Goal: Information Seeking & Learning: Learn about a topic

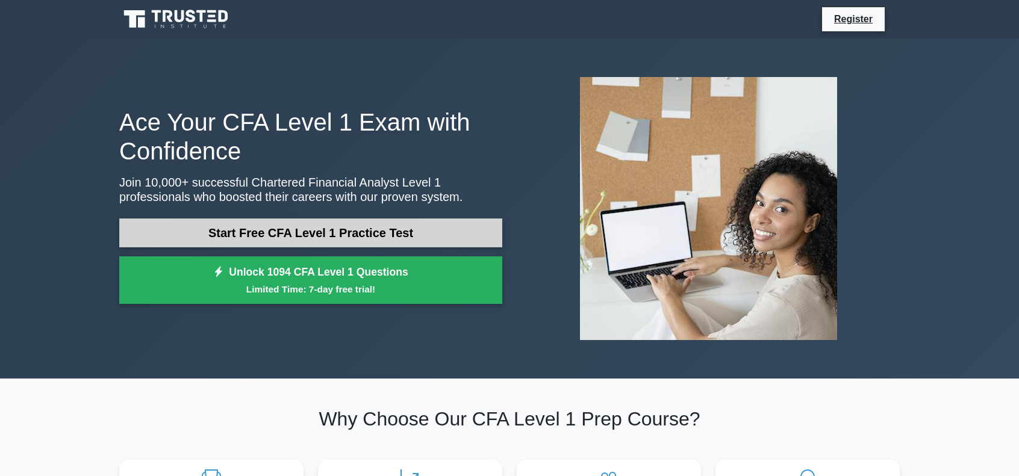
click at [369, 230] on link "Start Free CFA Level 1 Practice Test" at bounding box center [310, 233] width 383 height 29
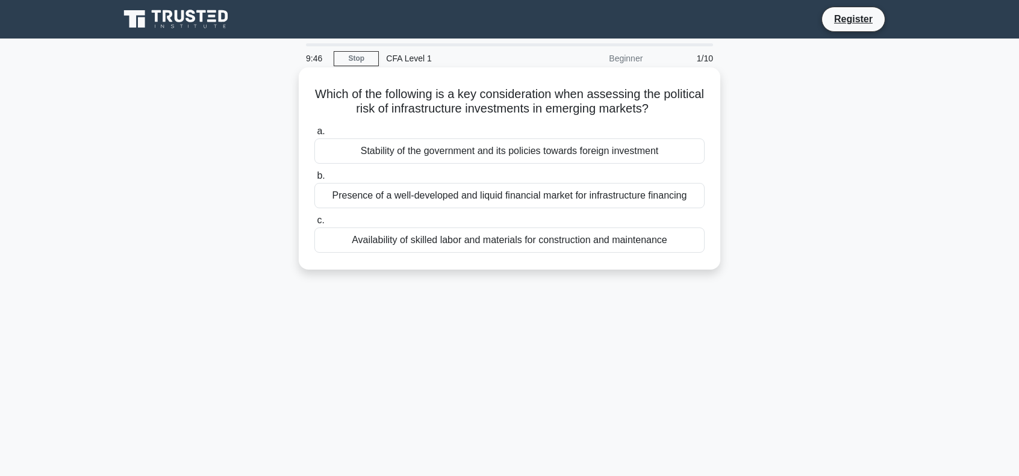
click at [446, 198] on div "Presence of a well-developed and liquid financial market for infrastructure fin…" at bounding box center [509, 195] width 390 height 25
click at [314, 180] on input "b. Presence of a well-developed and liquid financial market for infrastructure …" at bounding box center [314, 176] width 0 height 8
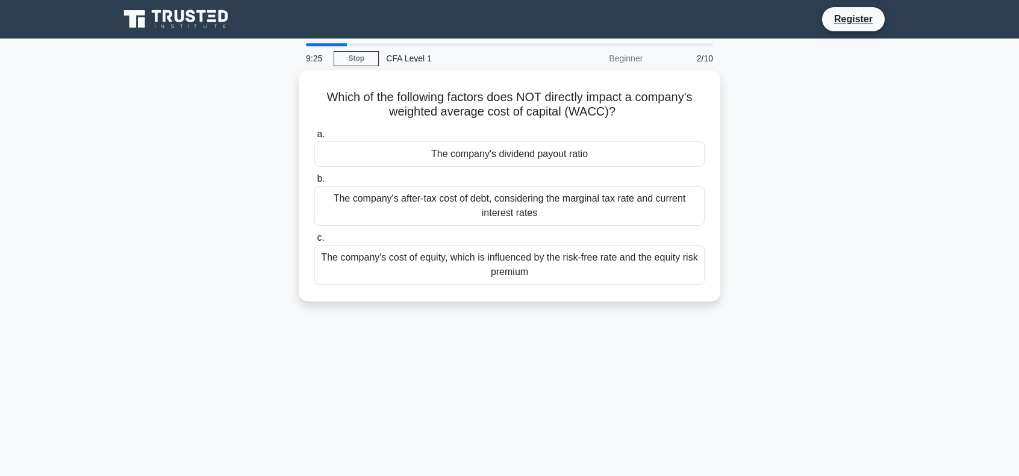
click at [446, 198] on div "The company's after-tax cost of debt, considering the marginal tax rate and cur…" at bounding box center [509, 206] width 390 height 40
click at [314, 183] on input "b. The company's after-tax cost of debt, considering the marginal tax rate and …" at bounding box center [314, 179] width 0 height 8
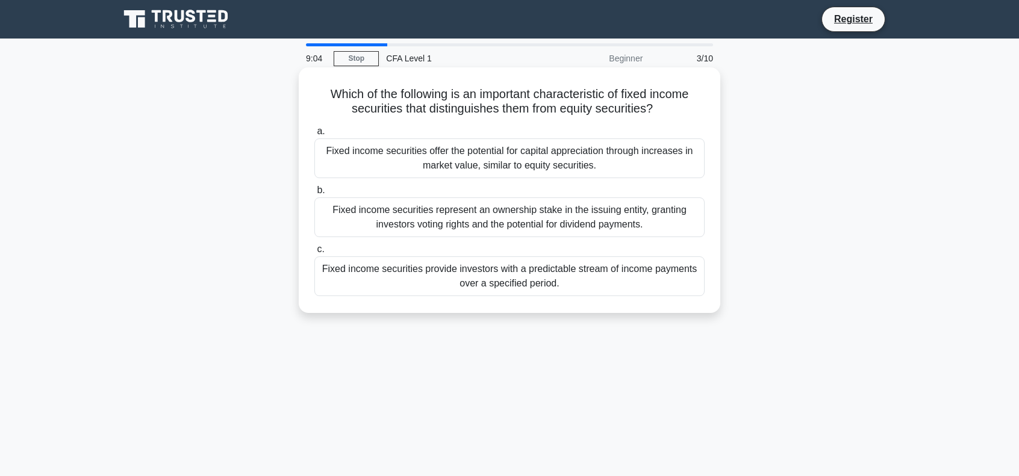
click at [462, 278] on div "Fixed income securities provide investors with a predictable stream of income p…" at bounding box center [509, 277] width 390 height 40
click at [314, 254] on input "c. Fixed income securities provide investors with a predictable stream of incom…" at bounding box center [314, 250] width 0 height 8
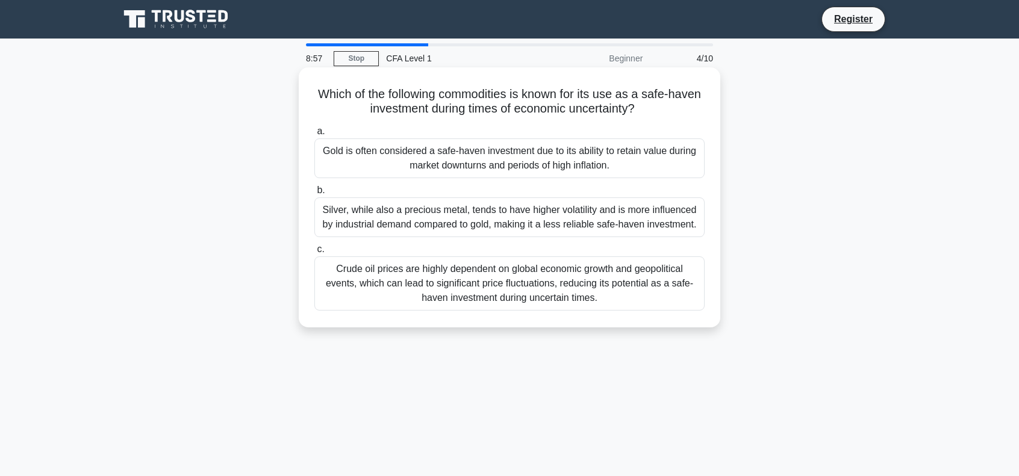
click at [428, 157] on div "Gold is often considered a safe-haven investment due to its ability to retain v…" at bounding box center [509, 159] width 390 height 40
click at [314, 135] on input "a. Gold is often considered a safe-haven investment due to its ability to retai…" at bounding box center [314, 132] width 0 height 8
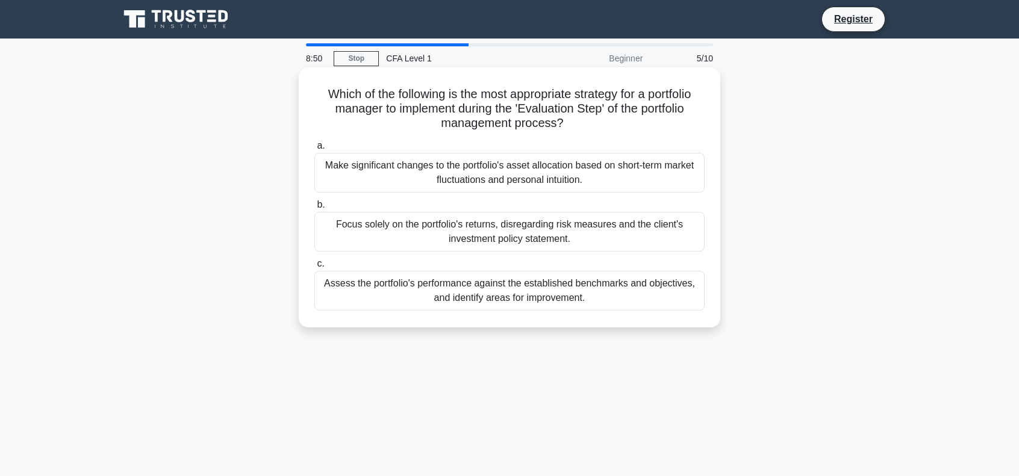
click at [441, 284] on div "Assess the portfolio's performance against the established benchmarks and objec…" at bounding box center [509, 291] width 390 height 40
click at [314, 268] on input "c. Assess the portfolio's performance against the established benchmarks and ob…" at bounding box center [314, 264] width 0 height 8
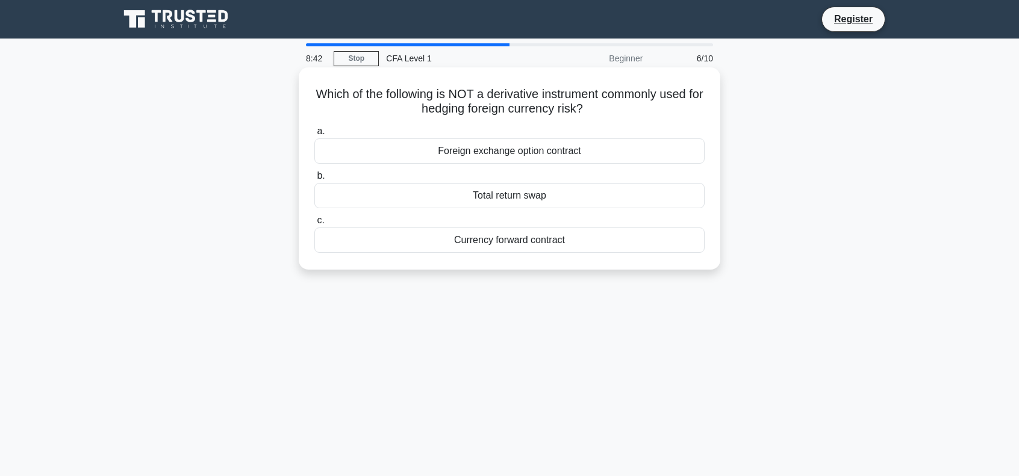
click at [476, 200] on div "Total return swap" at bounding box center [509, 195] width 390 height 25
click at [314, 180] on input "b. Total return swap" at bounding box center [314, 176] width 0 height 8
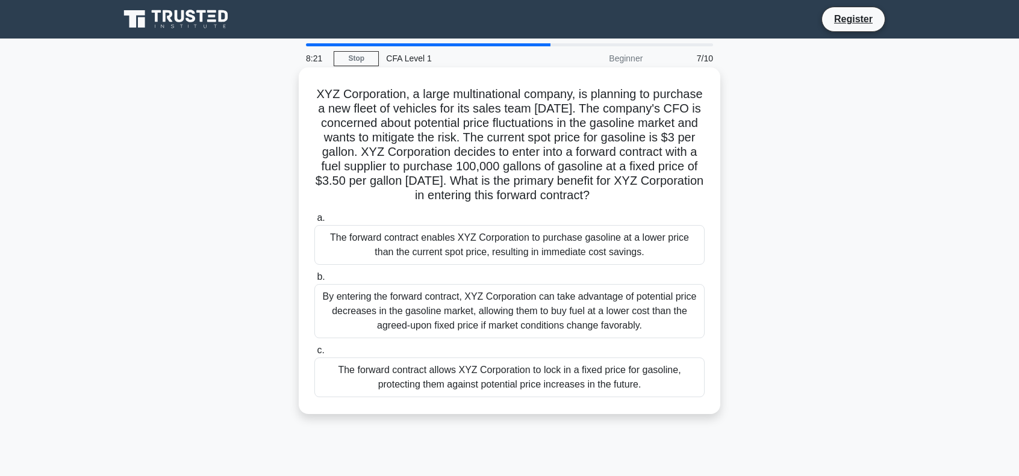
click at [482, 256] on div "The forward contract enables XYZ Corporation to purchase gasoline at a lower pr…" at bounding box center [509, 245] width 390 height 40
click at [314, 222] on input "a. The forward contract enables XYZ Corporation to purchase gasoline at a lower…" at bounding box center [314, 218] width 0 height 8
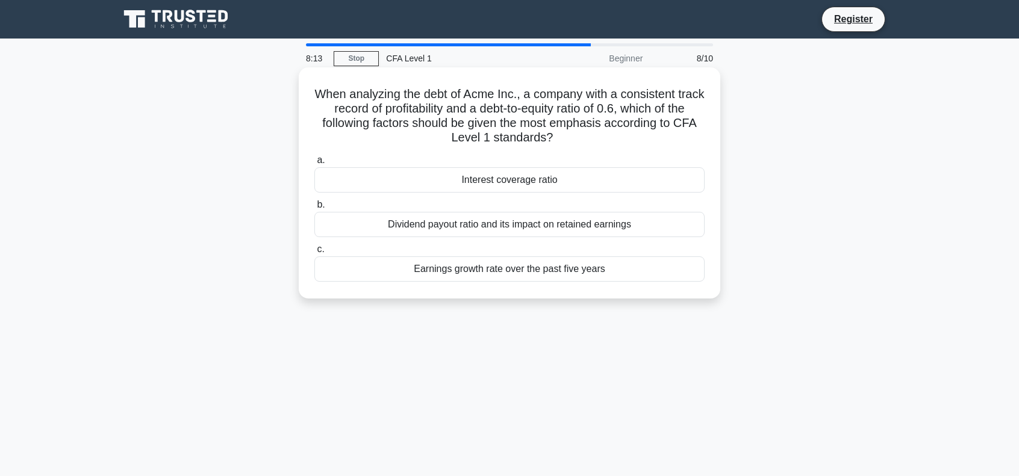
click at [469, 263] on div "Earnings growth rate over the past five years" at bounding box center [509, 269] width 390 height 25
click at [314, 254] on input "c. Earnings growth rate over the past five years" at bounding box center [314, 250] width 0 height 8
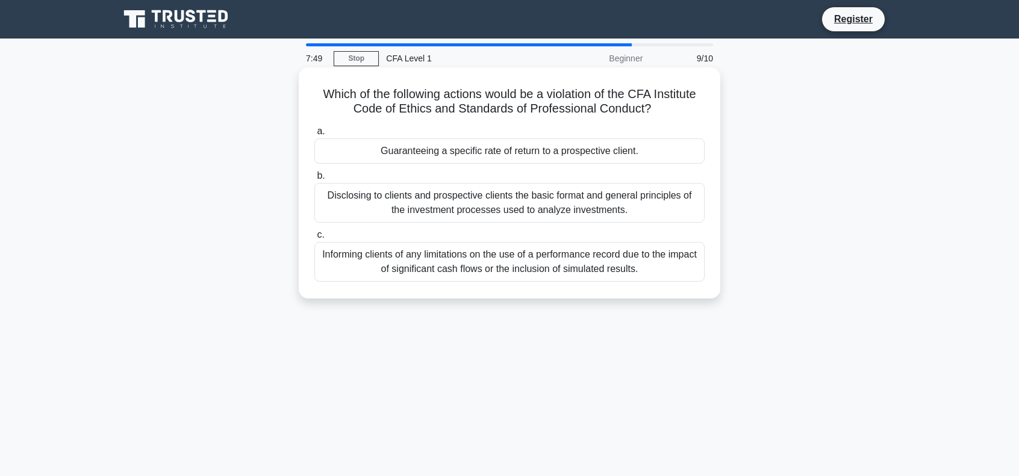
click at [459, 146] on div "Guaranteeing a specific rate of return to a prospective client." at bounding box center [509, 151] width 390 height 25
click at [314, 135] on input "a. Guaranteeing a specific rate of return to a prospective client." at bounding box center [314, 132] width 0 height 8
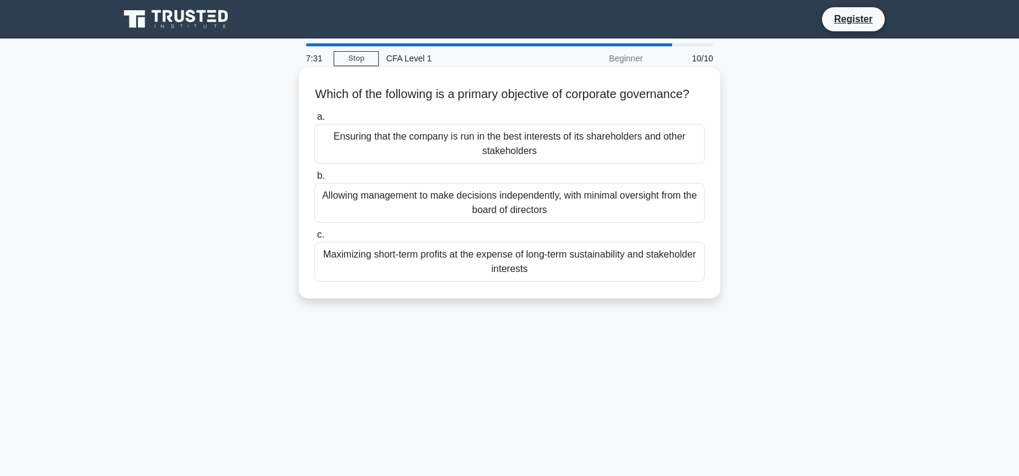
click at [467, 214] on div "Allowing management to make decisions independently, with minimal oversight fro…" at bounding box center [509, 203] width 390 height 40
click at [314, 180] on input "b. Allowing management to make decisions independently, with minimal oversight …" at bounding box center [314, 176] width 0 height 8
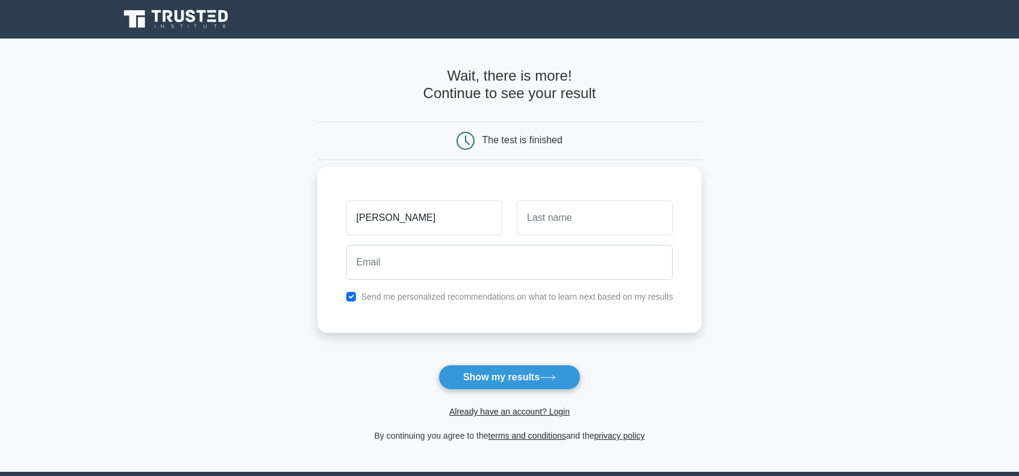
type input "[PERSON_NAME]"
click at [553, 223] on input "text" at bounding box center [595, 218] width 156 height 35
type input "William Hadiasali"
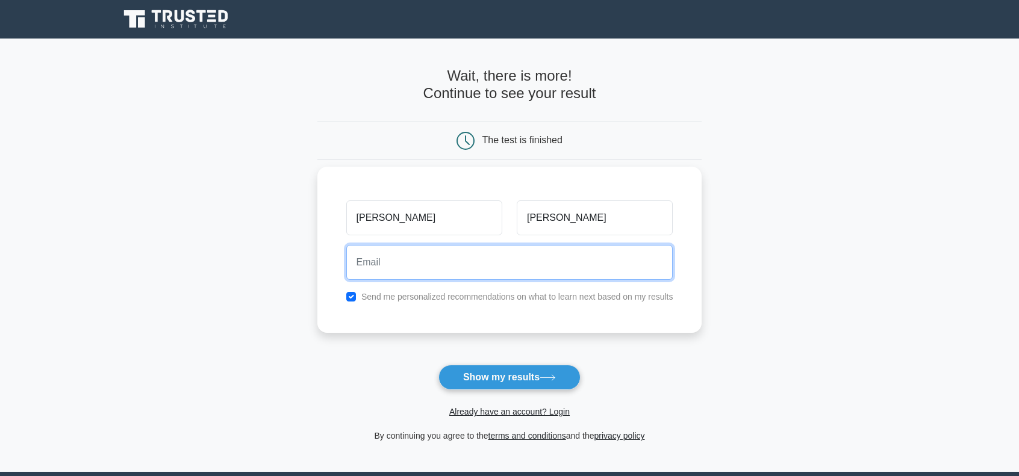
drag, startPoint x: 573, startPoint y: 240, endPoint x: 601, endPoint y: 276, distance: 45.4
click at [600, 275] on input "email" at bounding box center [509, 262] width 327 height 35
type input "vincenthadiasali@gmail.com"
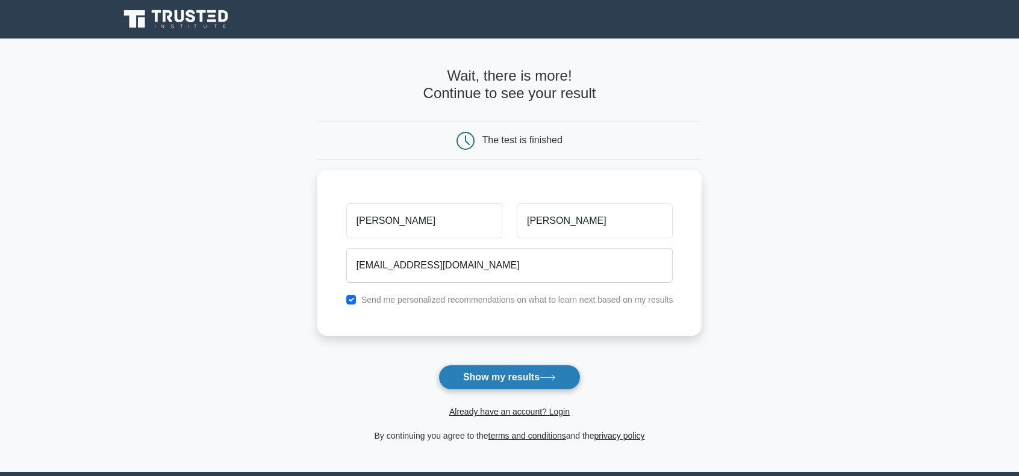
click at [535, 367] on button "Show my results" at bounding box center [509, 377] width 142 height 25
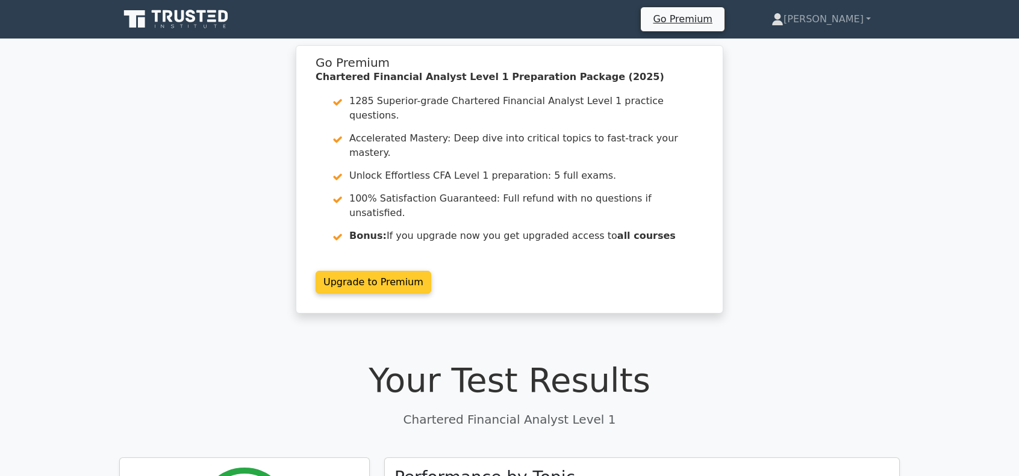
click at [384, 271] on link "Upgrade to Premium" at bounding box center [374, 282] width 116 height 23
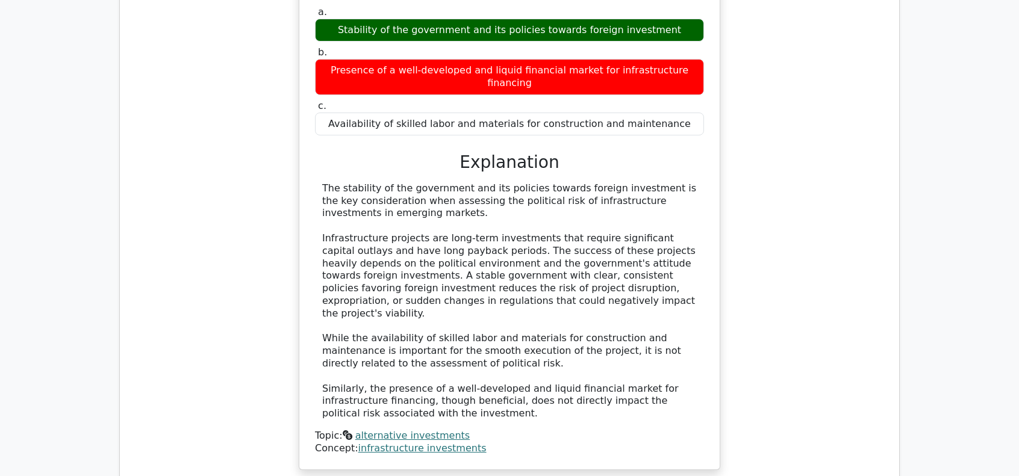
scroll to position [1204, 0]
